Goal: Navigation & Orientation: Understand site structure

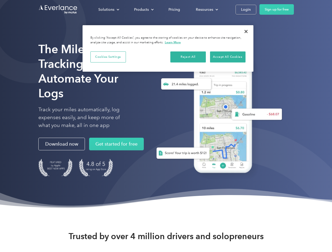
click at [108, 9] on div "Solutions" at bounding box center [106, 9] width 16 height 7
click at [143, 9] on div "Products" at bounding box center [141, 9] width 15 height 7
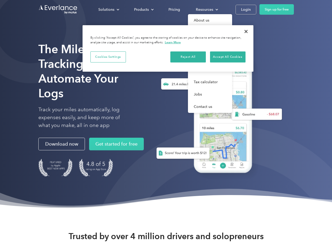
click at [206, 9] on div "Resources" at bounding box center [204, 9] width 17 height 7
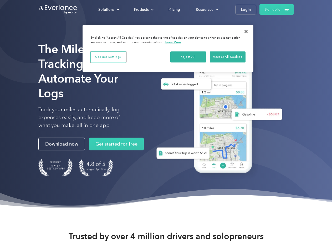
click at [108, 57] on button "Cookies Settings" at bounding box center [107, 56] width 35 height 11
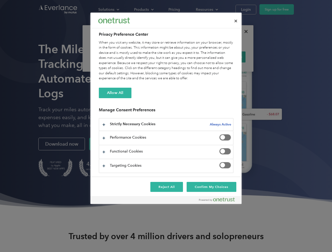
click at [188, 57] on div "When you visit any website, it may store or retrieve information on your browse…" at bounding box center [166, 60] width 134 height 41
click at [227, 57] on div "When you visit any website, it may store or retrieve information on your browse…" at bounding box center [166, 60] width 134 height 41
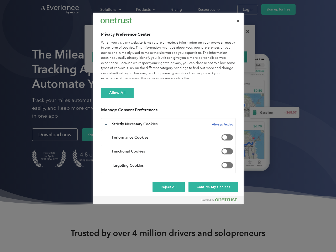
click at [246, 32] on div at bounding box center [168, 126] width 336 height 252
